Goal: Task Accomplishment & Management: Complete application form

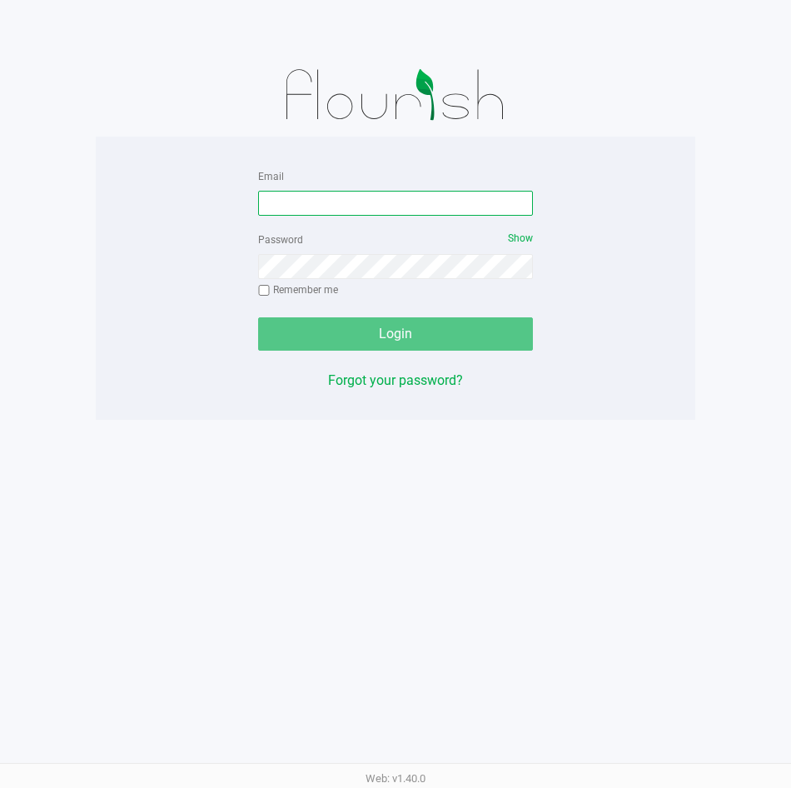
type input "[EMAIL_ADDRESS][DOMAIN_NAME]"
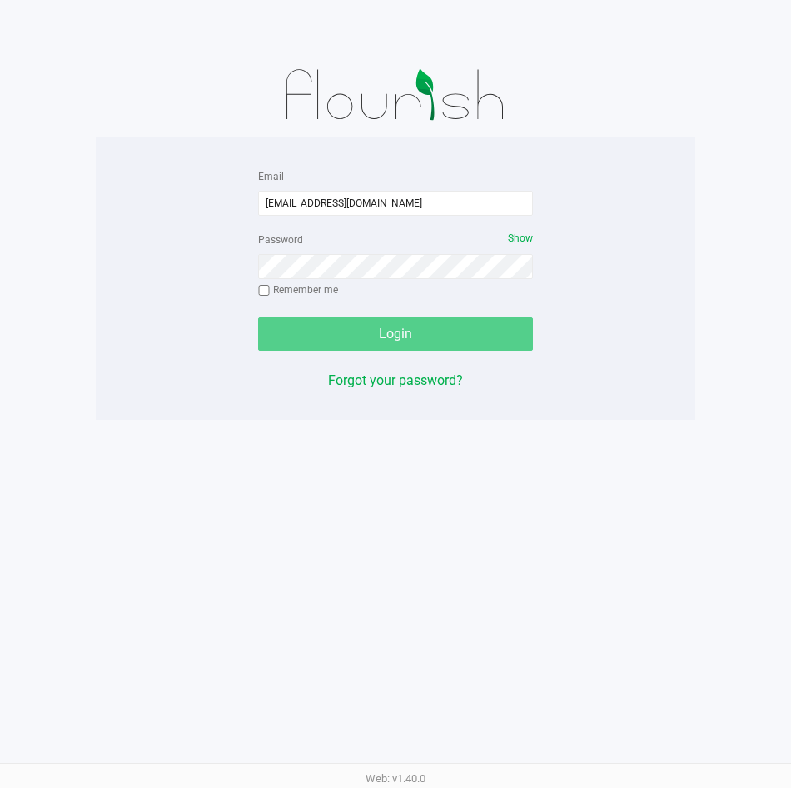
click at [450, 338] on div "Login" at bounding box center [395, 333] width 275 height 33
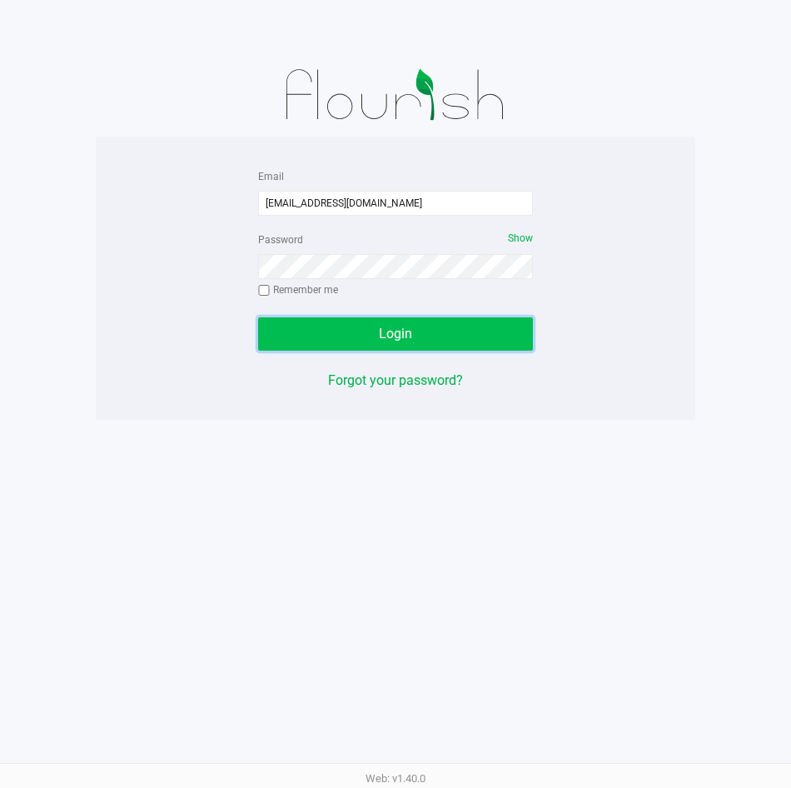
click at [389, 350] on button "Login" at bounding box center [395, 333] width 275 height 33
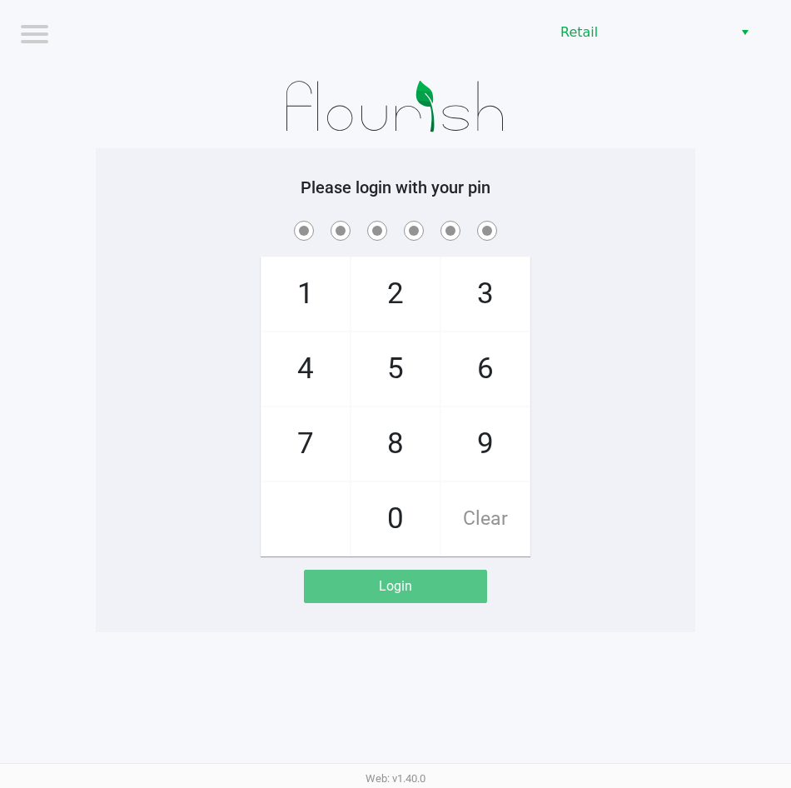
click at [397, 313] on span "2" at bounding box center [395, 293] width 88 height 73
checkbox input "true"
click at [407, 308] on span "2" at bounding box center [395, 293] width 88 height 73
checkbox input "true"
click at [301, 308] on span "1" at bounding box center [306, 293] width 88 height 73
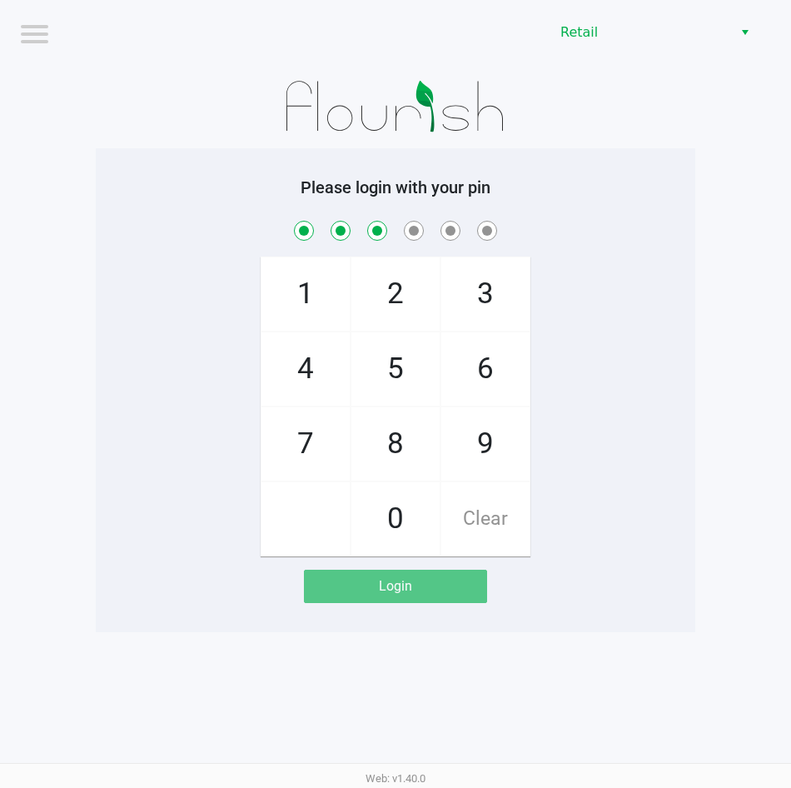
checkbox input "true"
click at [405, 445] on span "8" at bounding box center [395, 443] width 88 height 73
checkbox input "true"
click at [322, 461] on span "7" at bounding box center [306, 443] width 88 height 73
checkbox input "true"
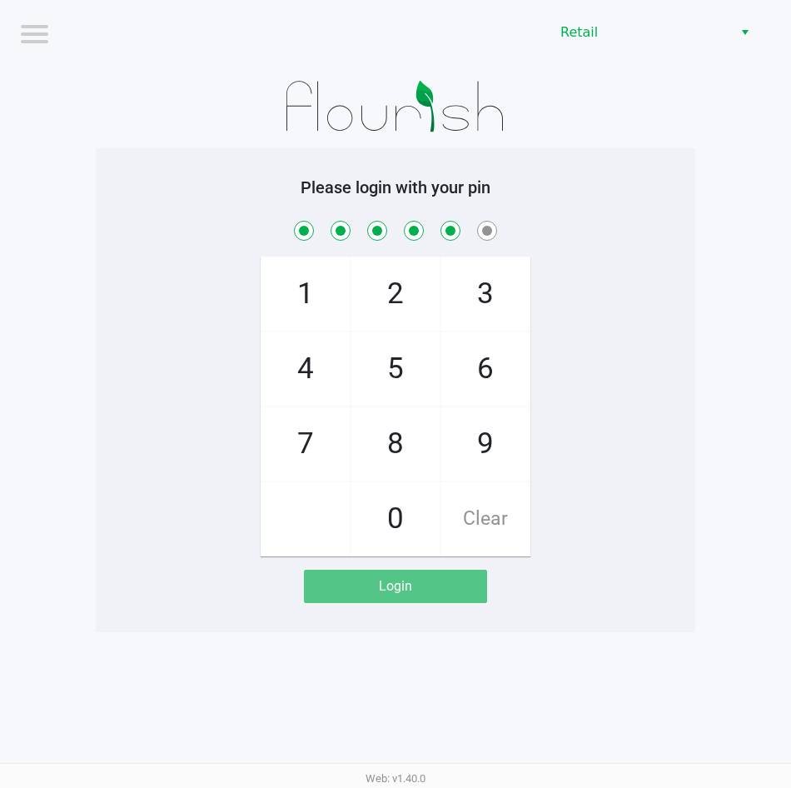
click at [393, 452] on span "8" at bounding box center [395, 443] width 88 height 73
checkbox input "true"
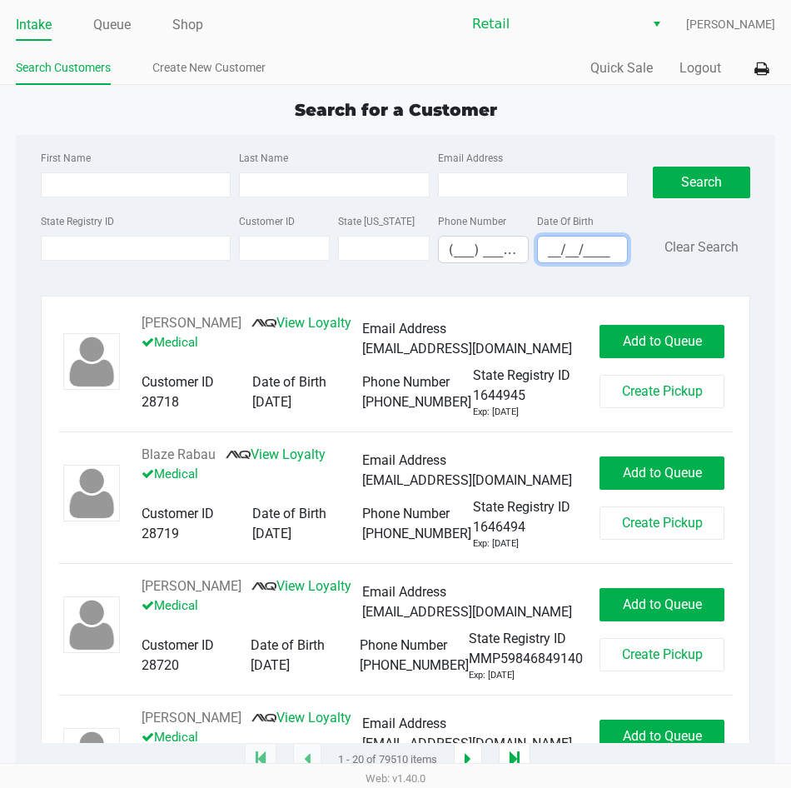
click at [540, 249] on input "__/__/____" at bounding box center [582, 250] width 89 height 26
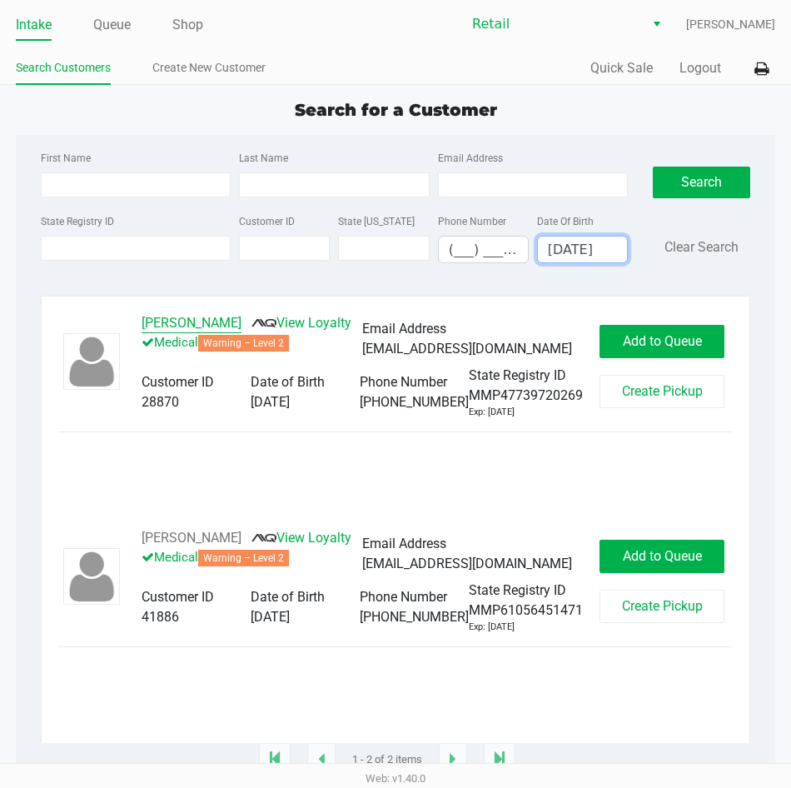
type input "[DATE]"
click at [171, 323] on button "[PERSON_NAME]" at bounding box center [192, 323] width 100 height 20
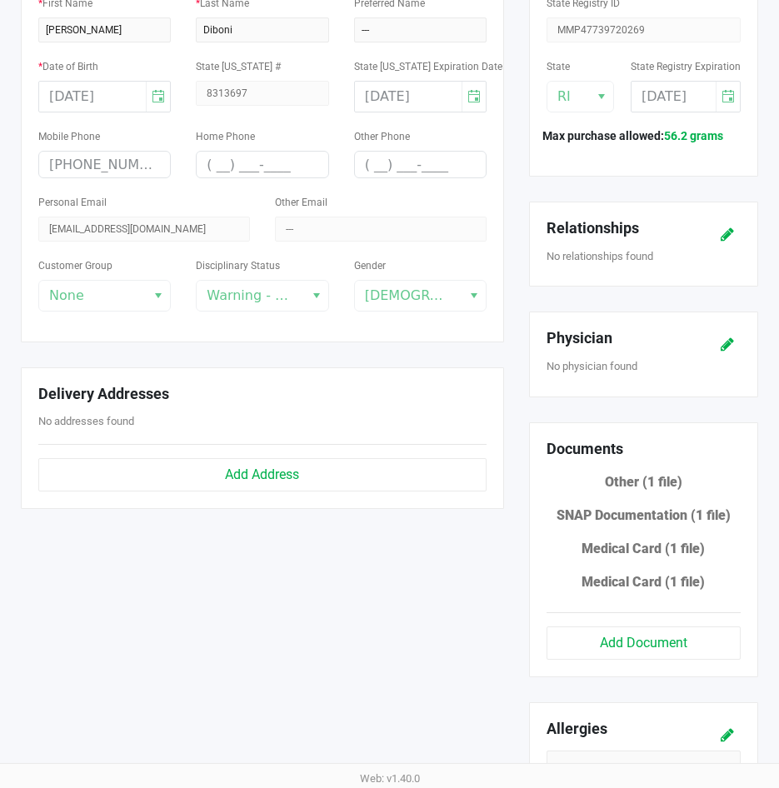
scroll to position [333, 0]
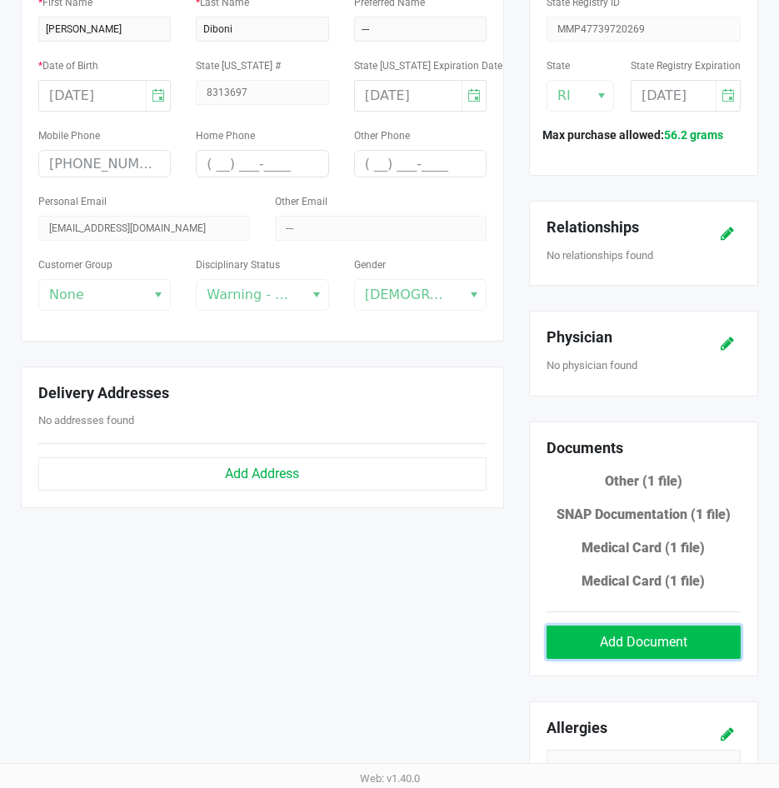
click at [655, 651] on button "Add Document" at bounding box center [643, 641] width 194 height 33
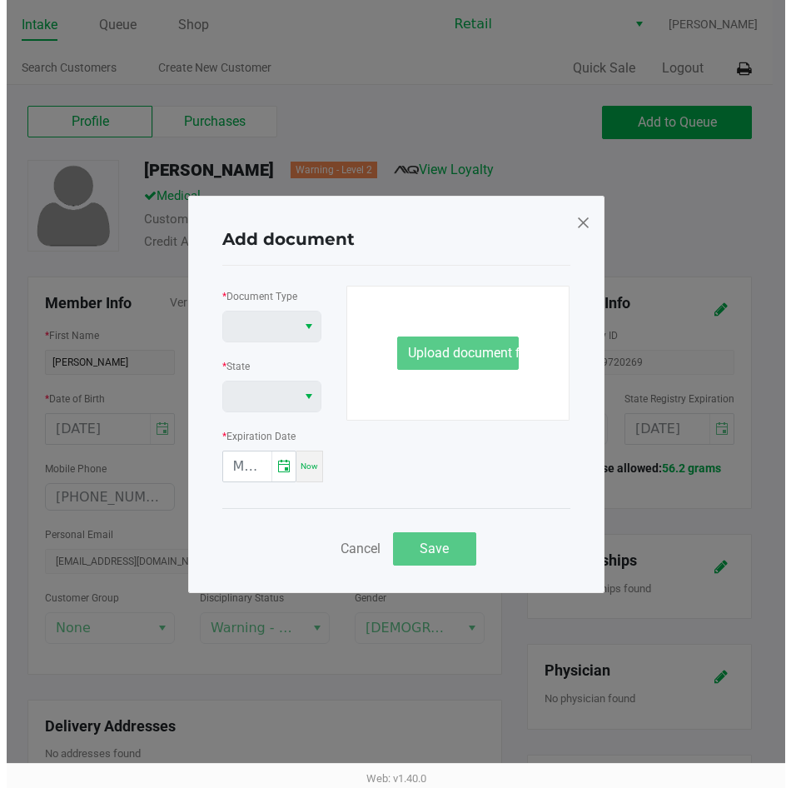
scroll to position [0, 0]
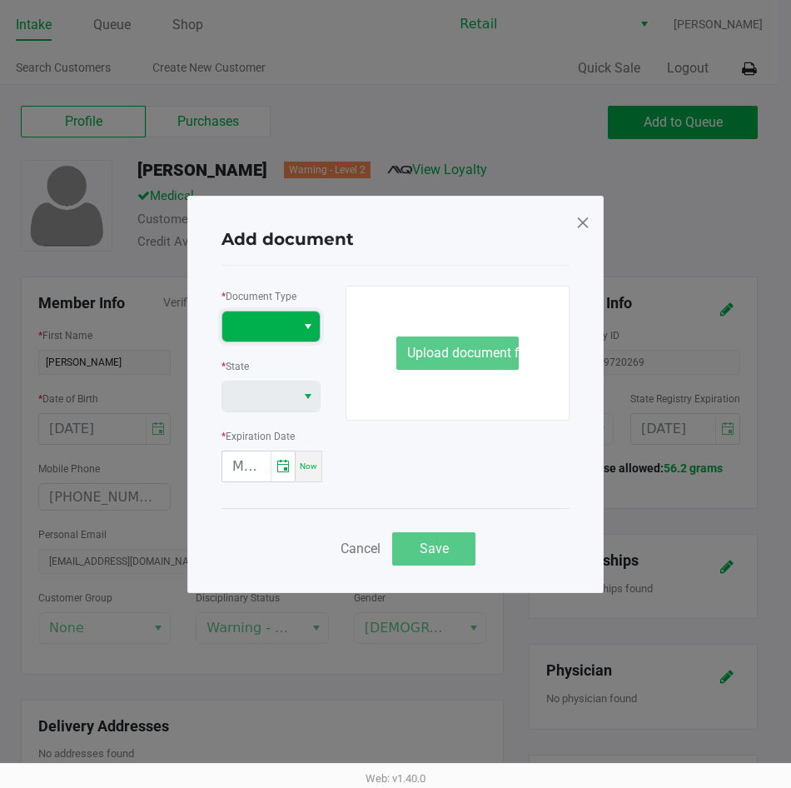
click at [256, 328] on span at bounding box center [258, 326] width 53 height 20
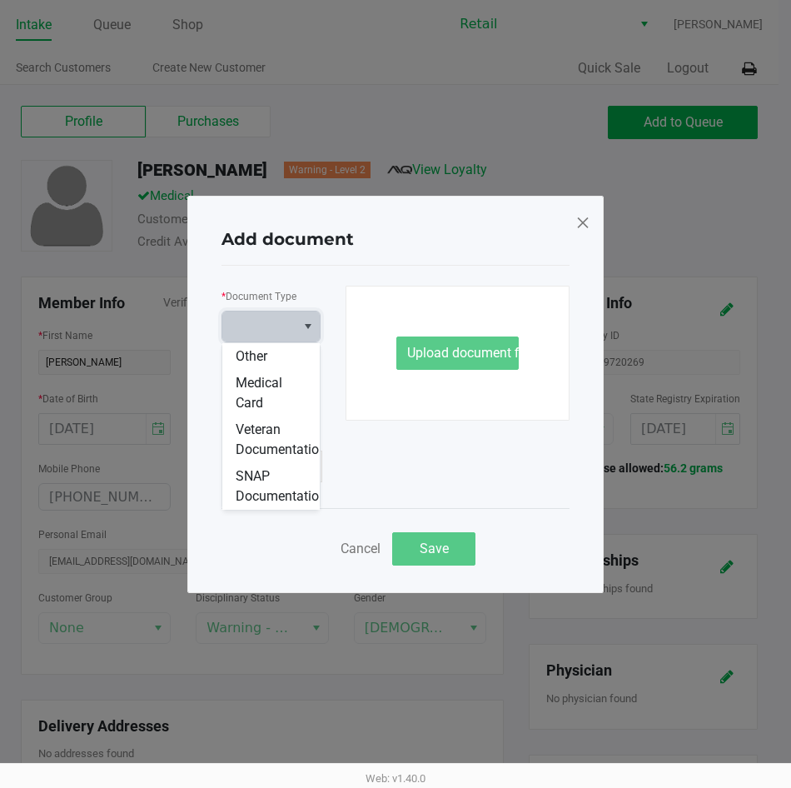
scroll to position [120, 0]
click at [261, 494] on span "SNAP Documentation" at bounding box center [281, 486] width 91 height 40
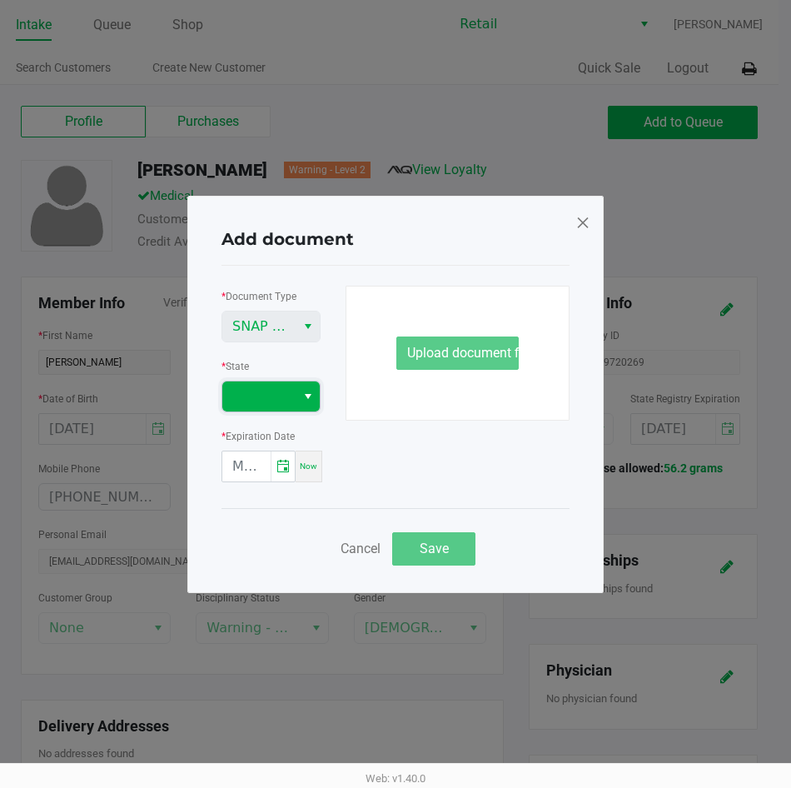
click at [242, 405] on span at bounding box center [258, 396] width 53 height 20
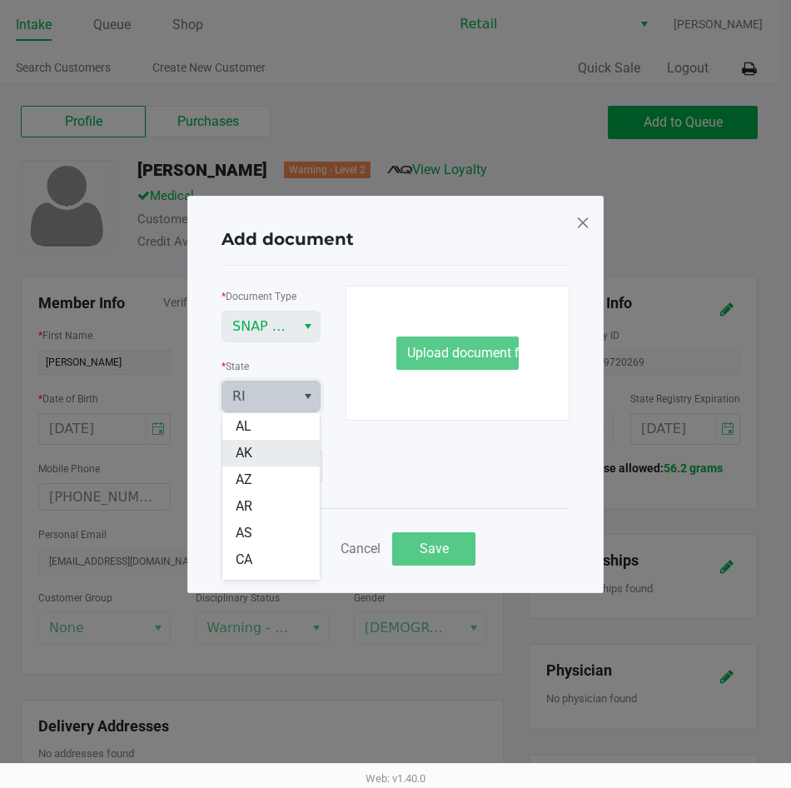
scroll to position [1033, 0]
click at [236, 566] on span "RI" at bounding box center [242, 566] width 12 height 20
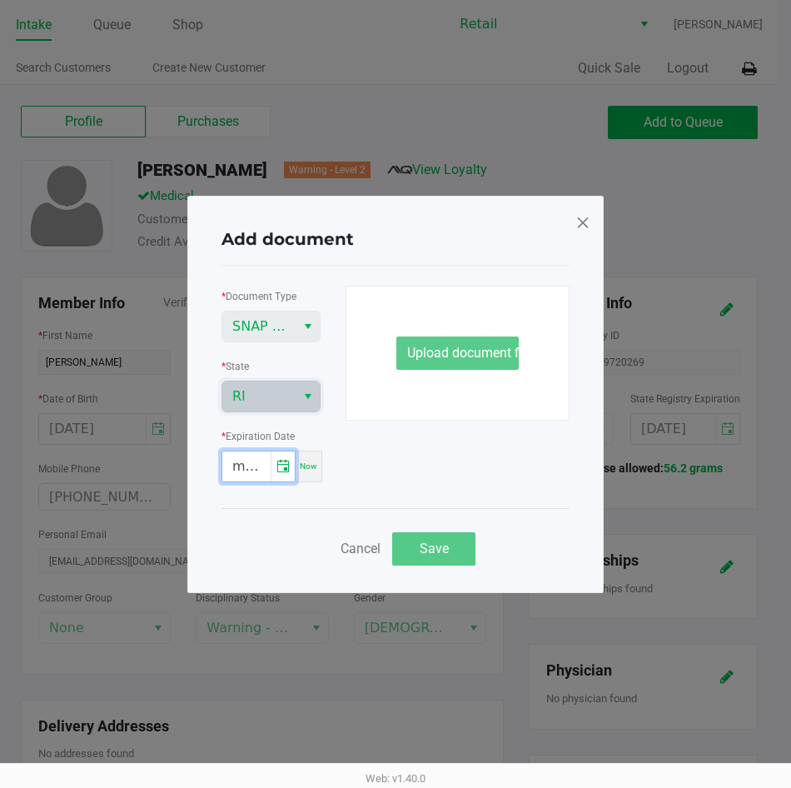
click at [230, 475] on input "month/day/year" at bounding box center [246, 466] width 48 height 30
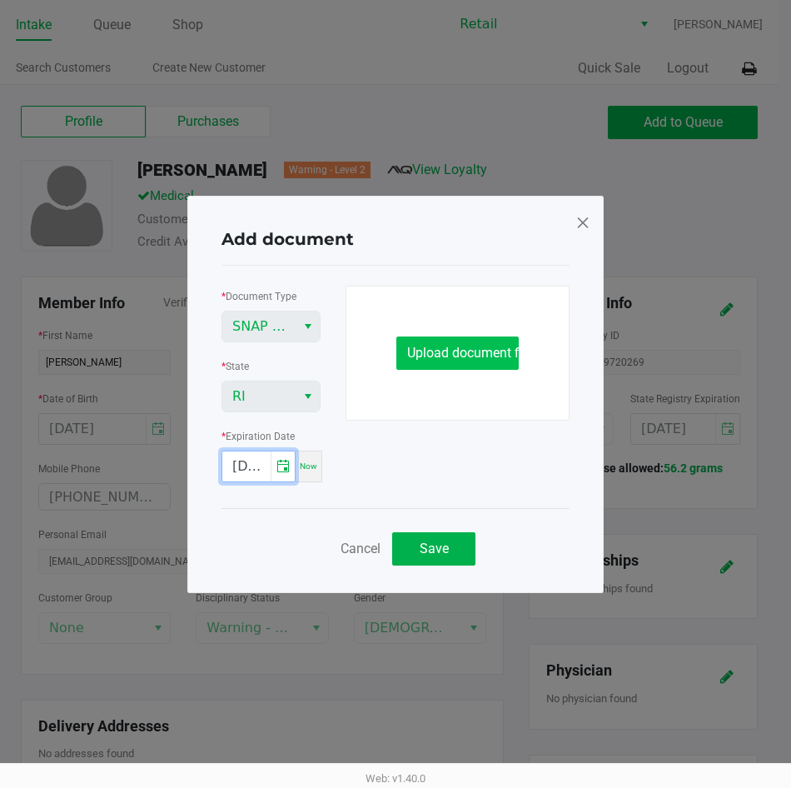
type input "[DATE]"
click at [481, 362] on button "Upload document file" at bounding box center [457, 352] width 122 height 33
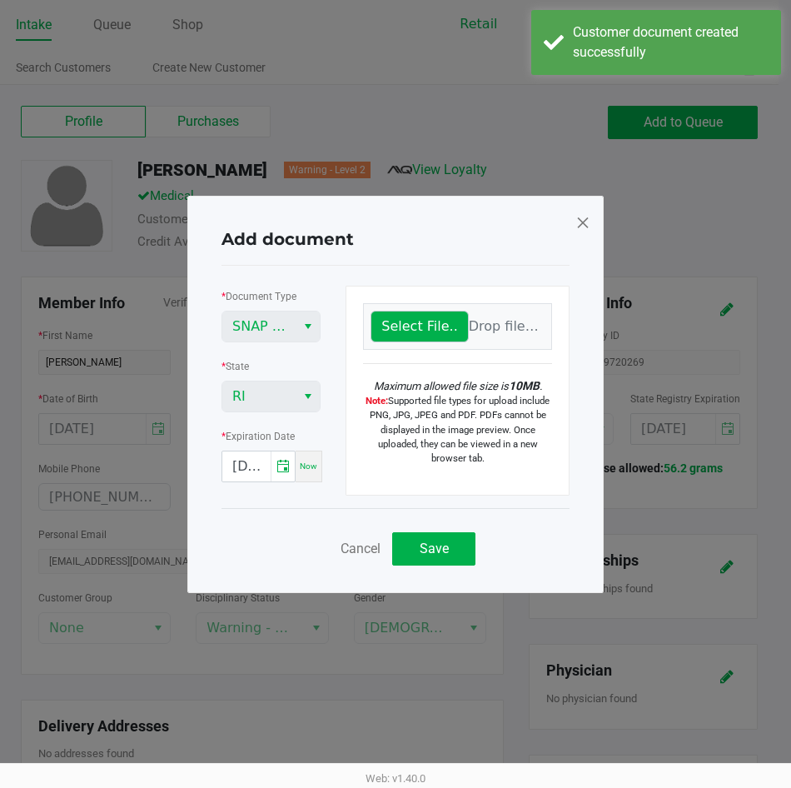
click at [447, 333] on input "Select File.." at bounding box center [419, 326] width 96 height 30
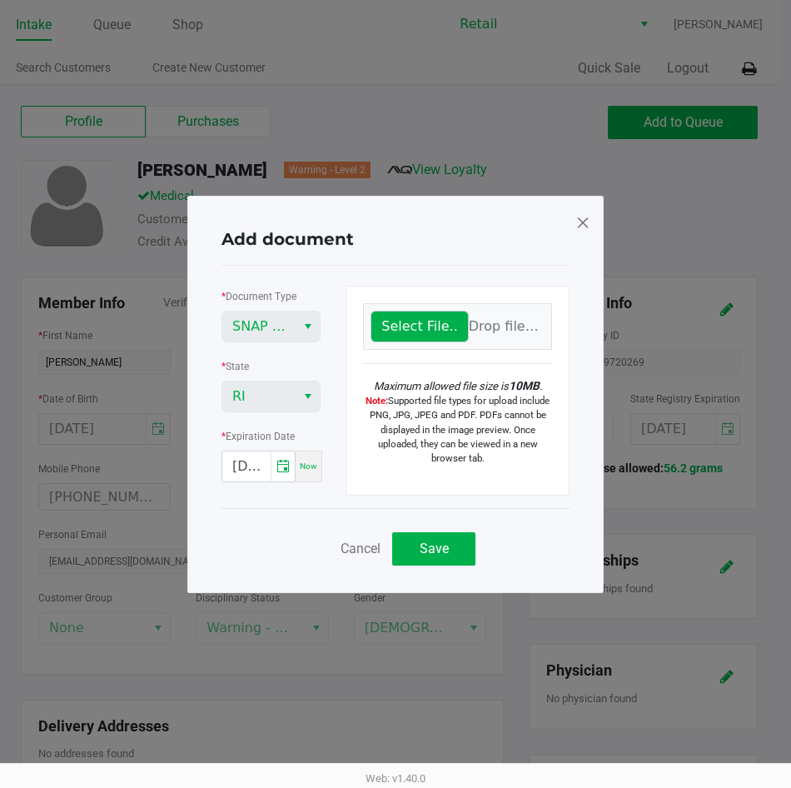
type input "C:\fakepath\[PERSON_NAME] [DATE] discount.pdf"
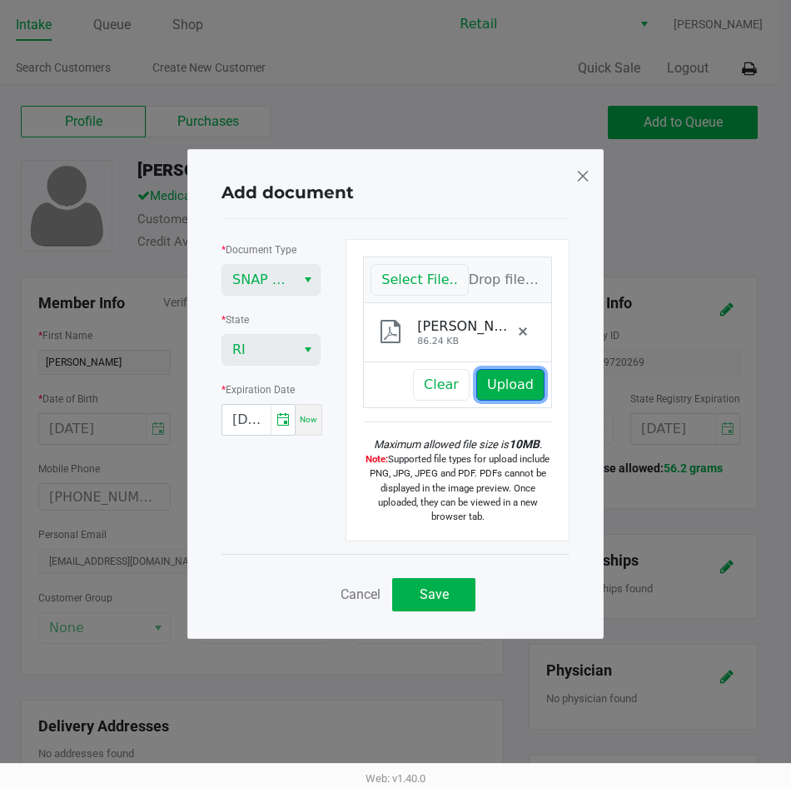
click at [505, 390] on button "Upload" at bounding box center [510, 385] width 68 height 32
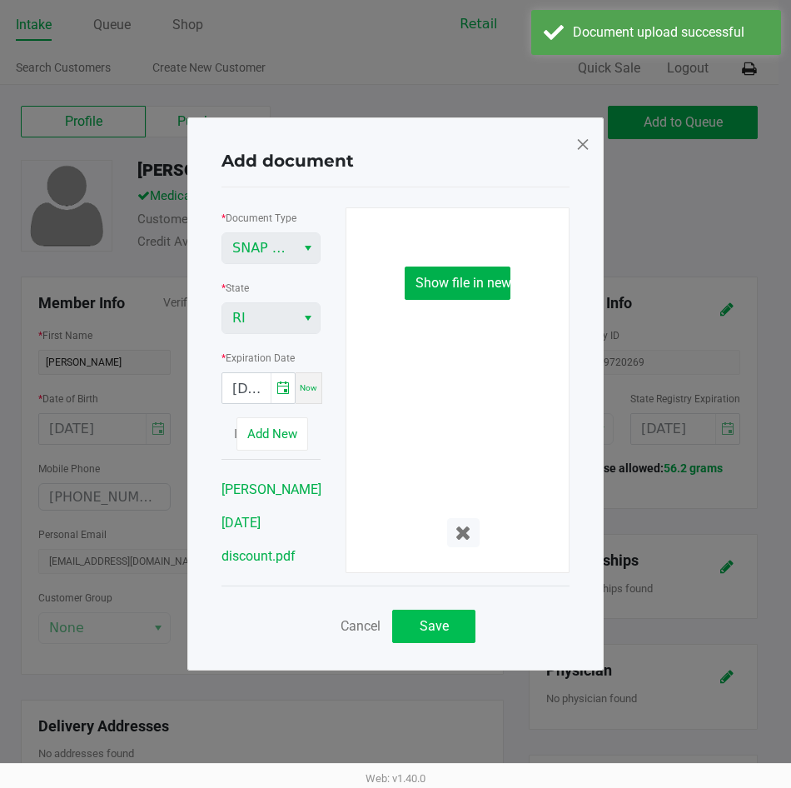
click at [444, 549] on div at bounding box center [458, 501] width 214 height 107
click at [436, 633] on span "Save" at bounding box center [434, 626] width 29 height 16
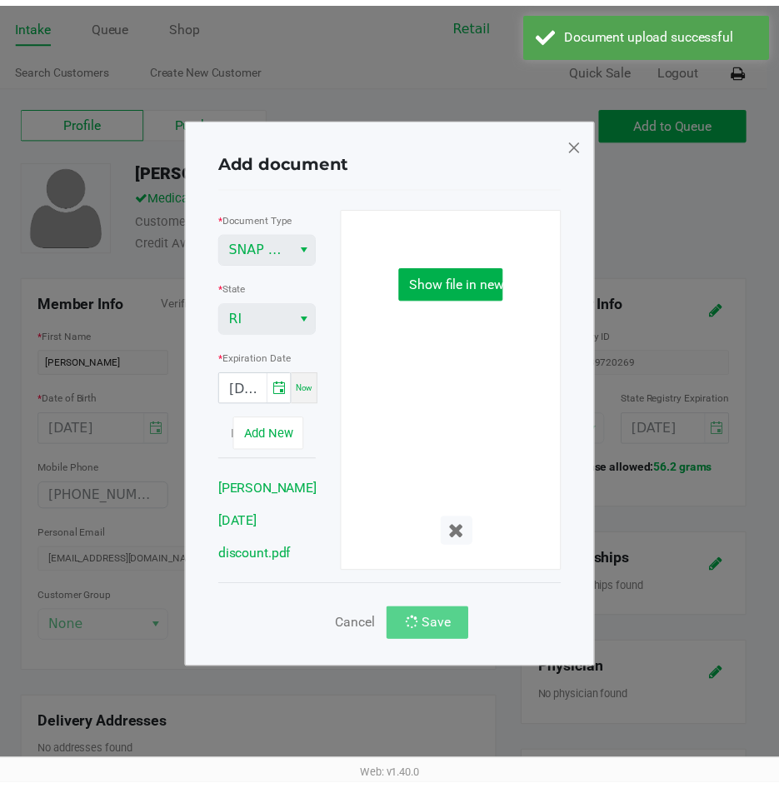
scroll to position [615, 0]
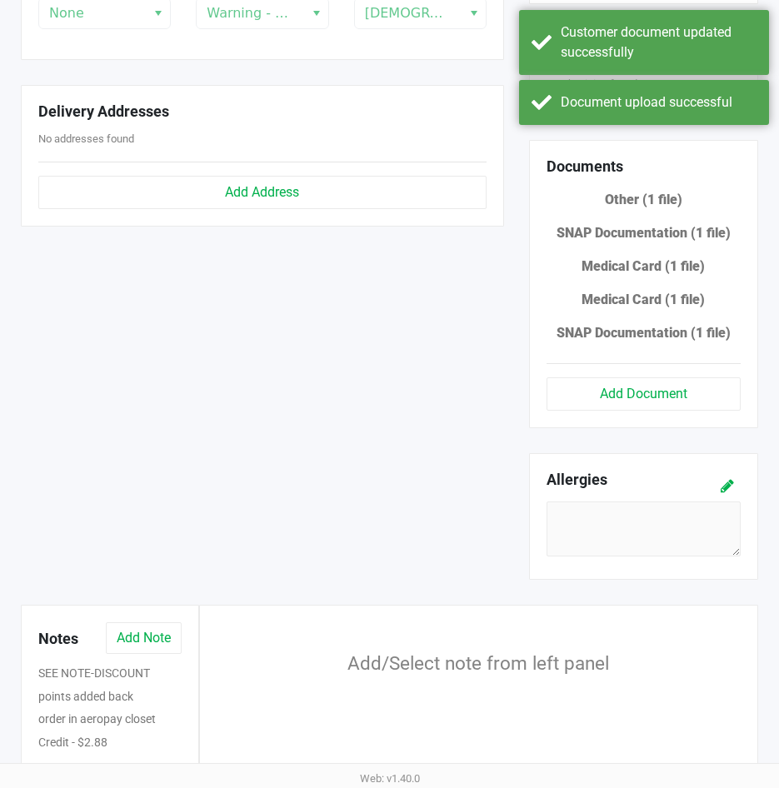
click at [402, 401] on div "Member Info Verified? Yes No * First Name [PERSON_NAME] * Last Name Diboni Pref…" at bounding box center [262, 134] width 508 height 944
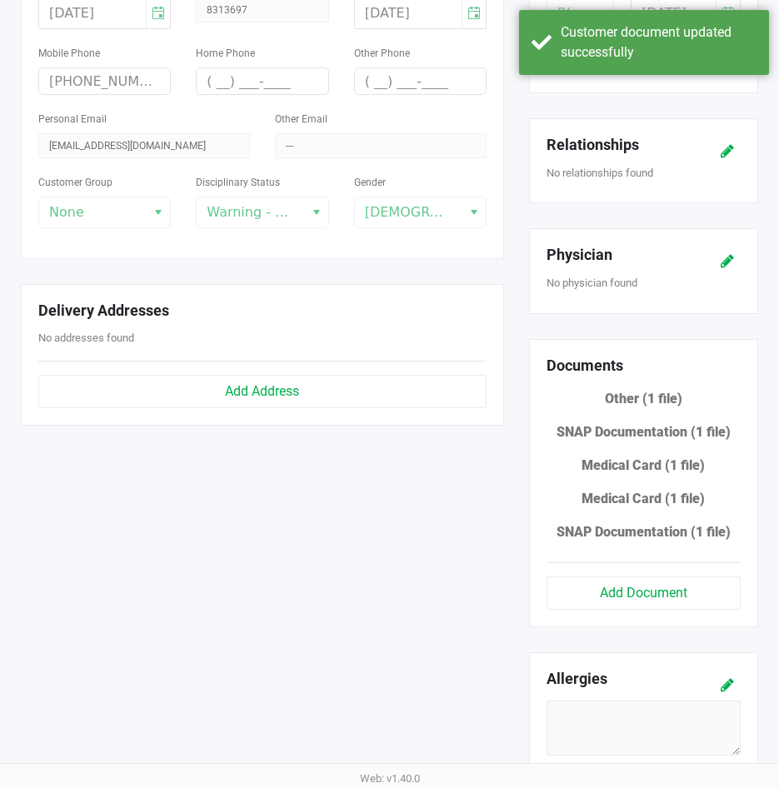
scroll to position [365, 0]
